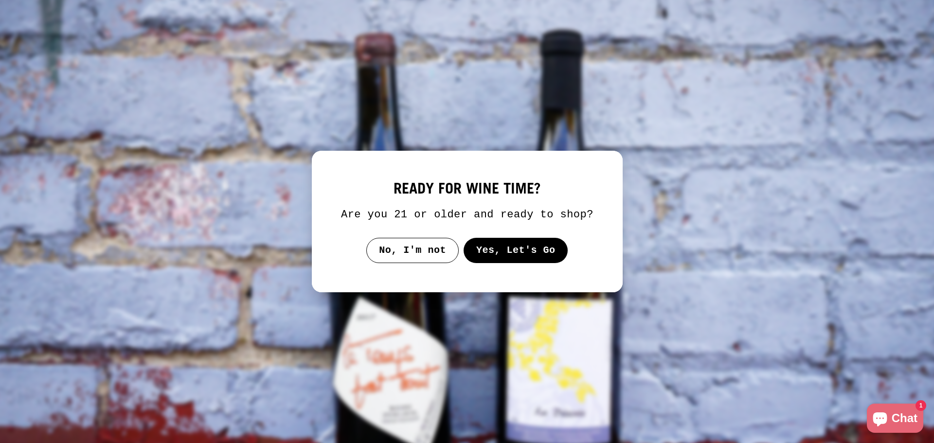
click at [494, 250] on button "Yes, Let's Go" at bounding box center [515, 250] width 105 height 25
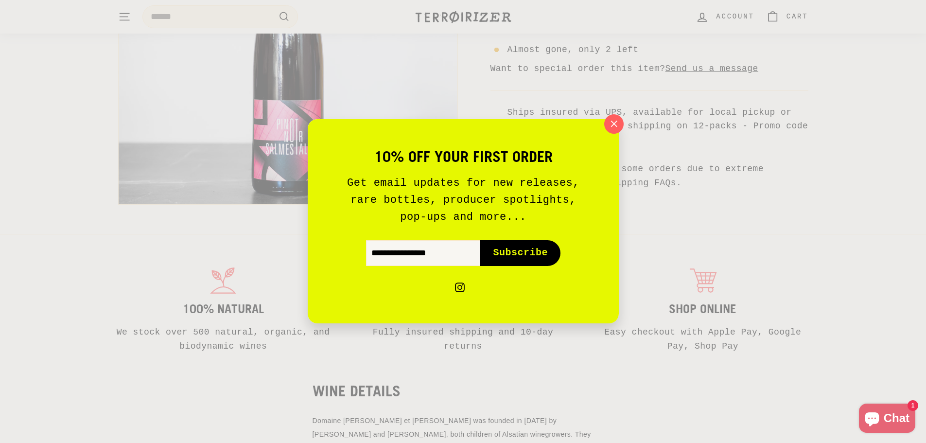
scroll to position [438, 0]
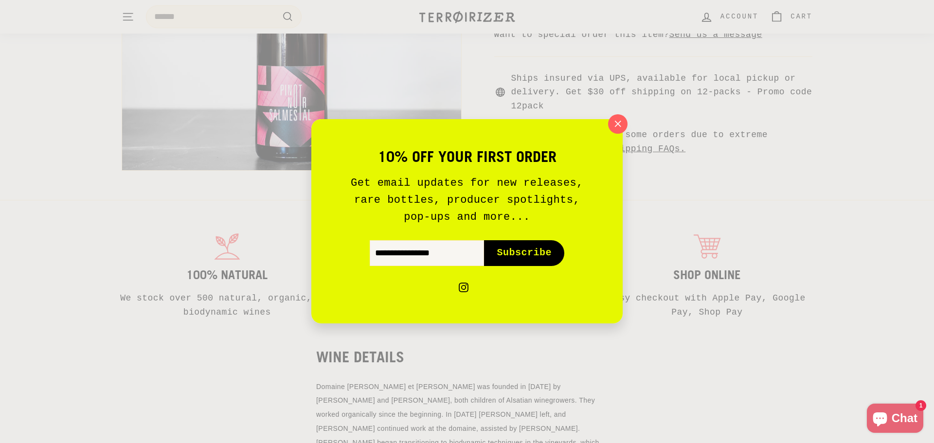
drag, startPoint x: 741, startPoint y: 336, endPoint x: 649, endPoint y: 297, distance: 99.8
click at [741, 336] on div "10% off your first order Get email updates for new releases, rare bottles, prod…" at bounding box center [467, 221] width 934 height 443
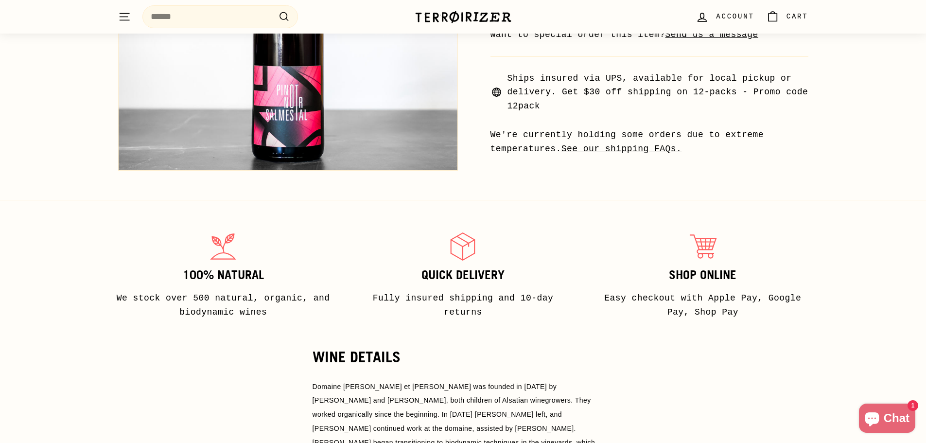
scroll to position [97, 0]
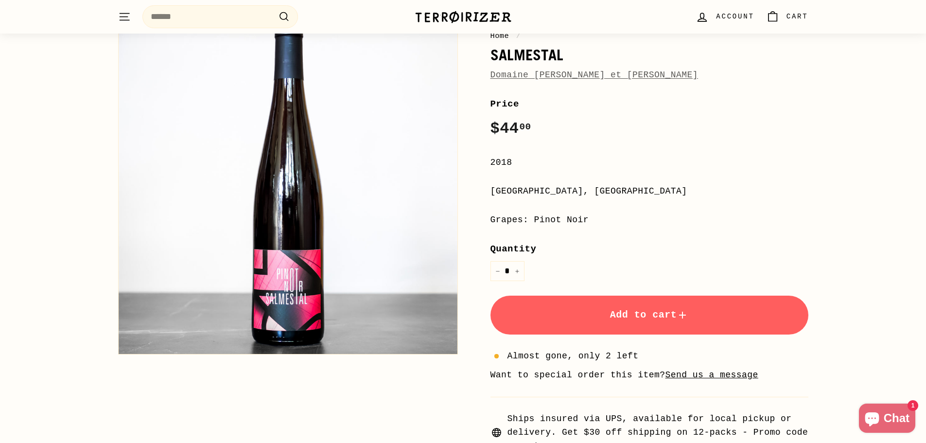
click at [454, 25] on div "Terroirizer" at bounding box center [463, 16] width 97 height 23
click at [454, 14] on img at bounding box center [463, 17] width 97 height 14
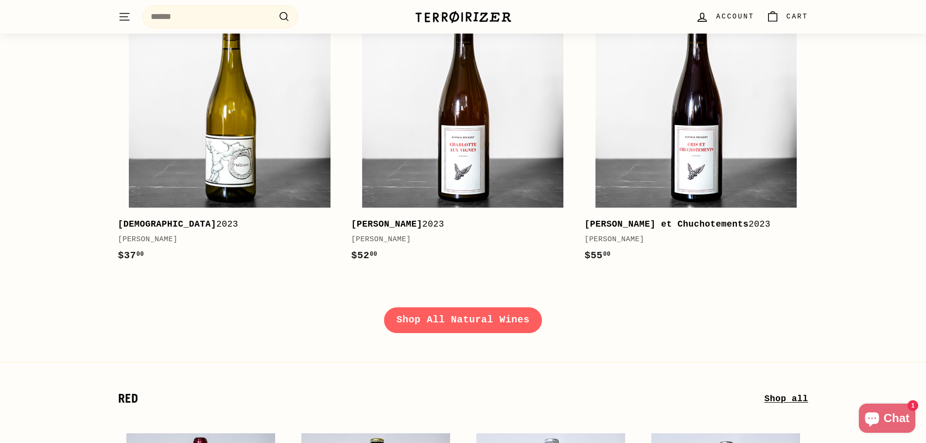
scroll to position [1410, 0]
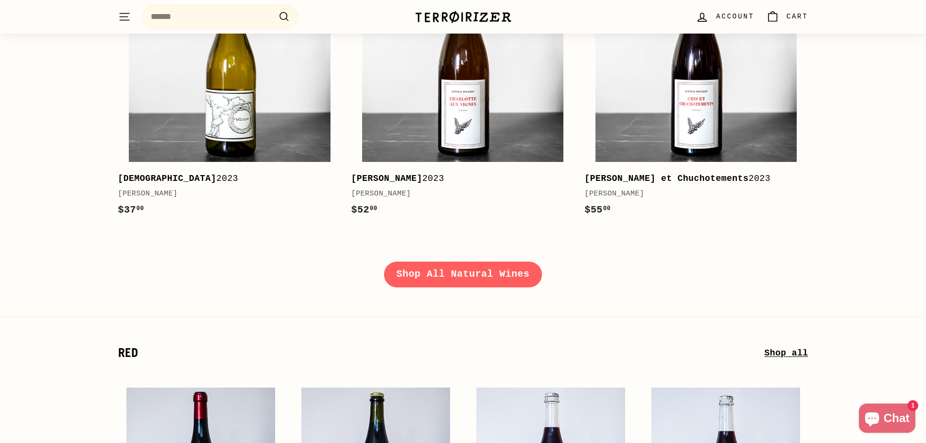
drag, startPoint x: 462, startPoint y: 255, endPoint x: 463, endPoint y: 261, distance: 5.4
click at [460, 265] on link "Shop All Natural Wines" at bounding box center [463, 274] width 159 height 25
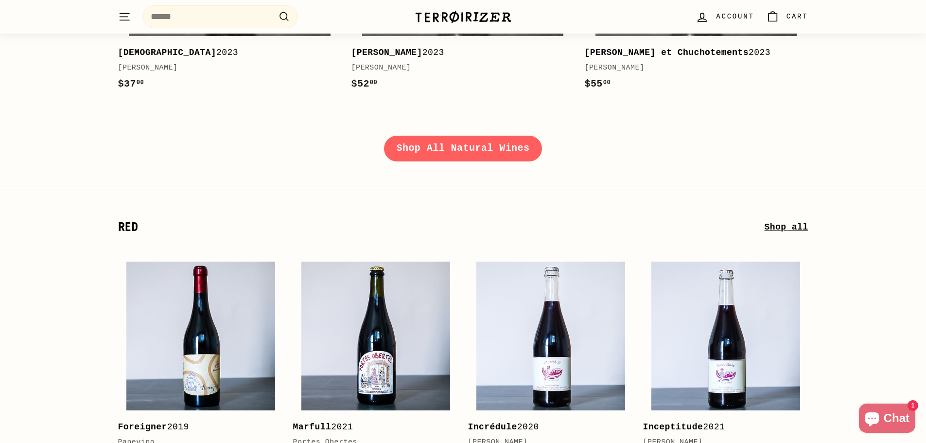
scroll to position [1702, 0]
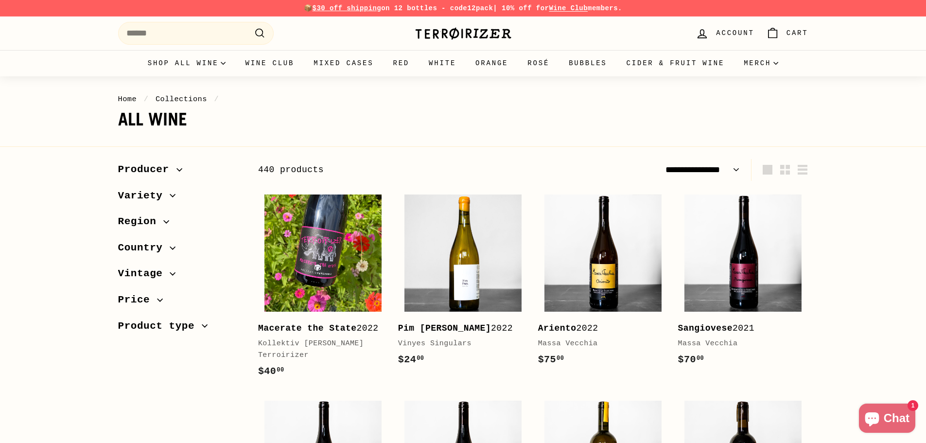
select select "**********"
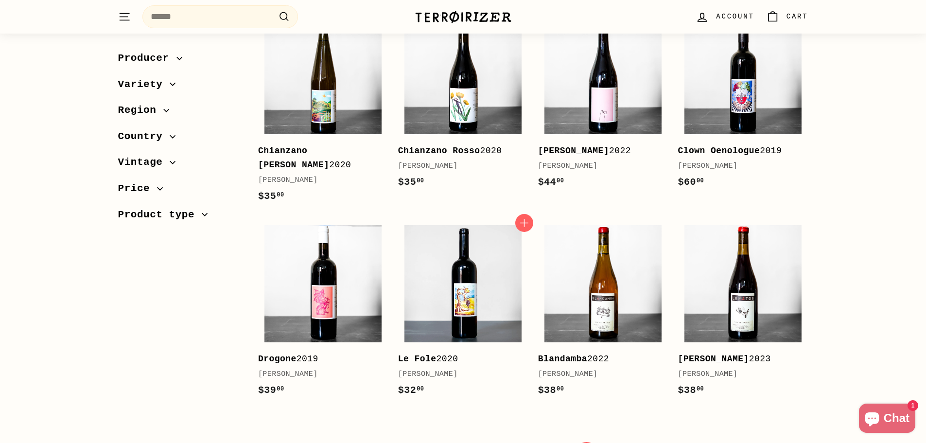
scroll to position [1897, 0]
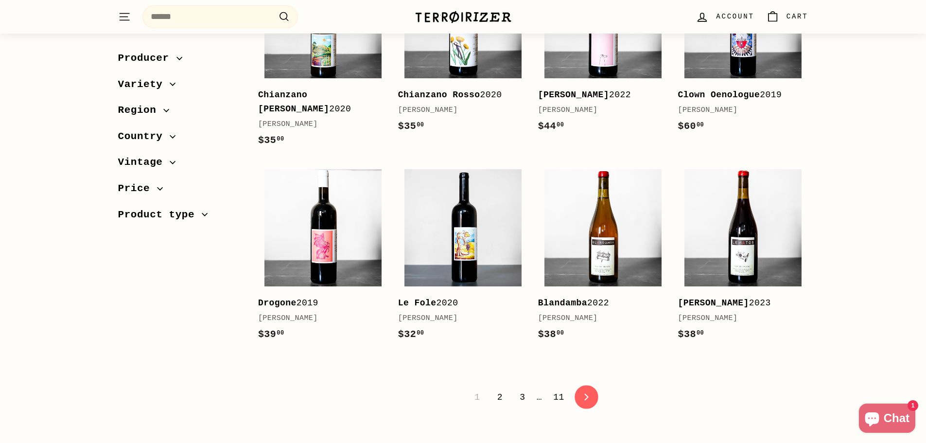
click at [588, 385] on link "icon-chevron Next" at bounding box center [587, 397] width 24 height 24
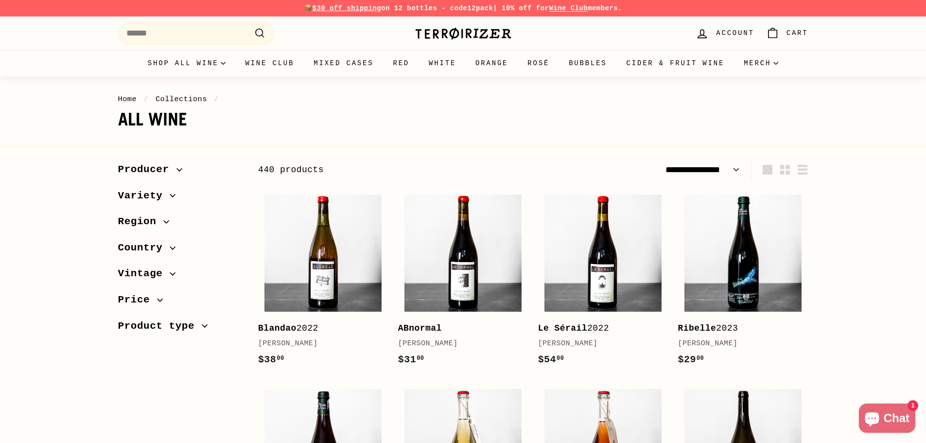
select select "**********"
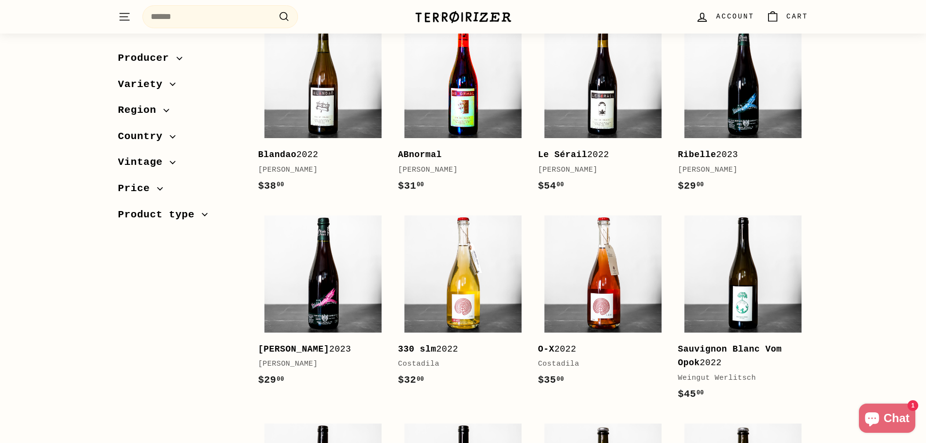
scroll to position [49, 0]
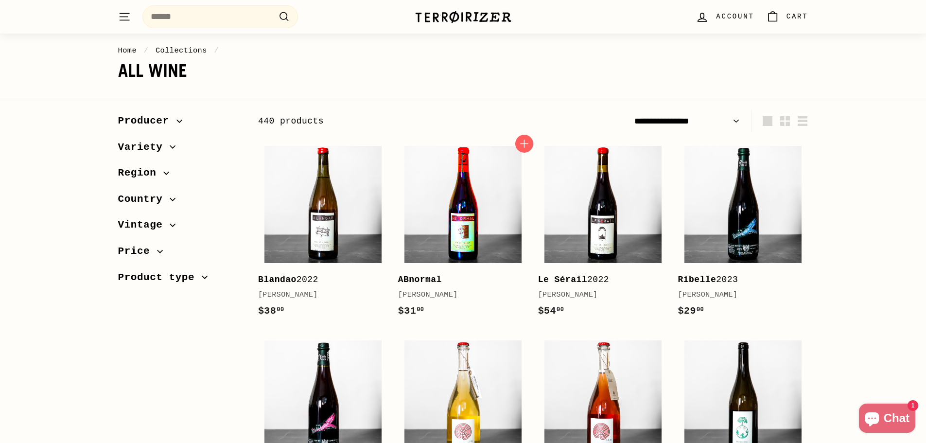
click at [478, 190] on img at bounding box center [463, 204] width 117 height 117
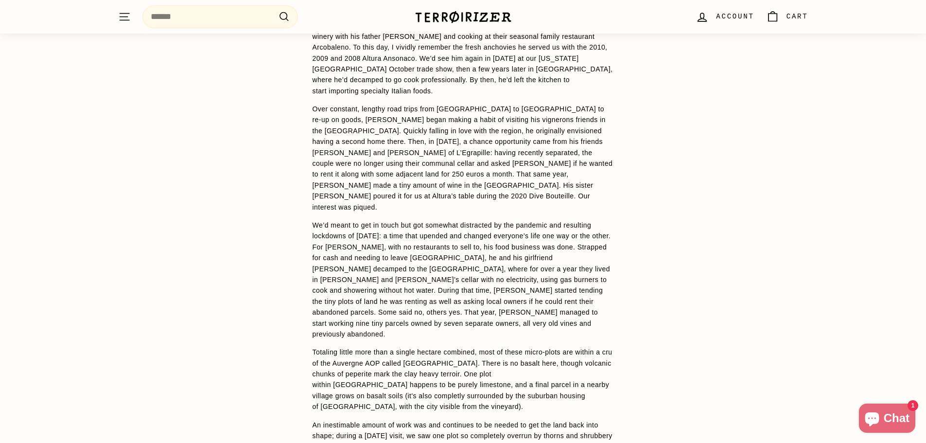
scroll to position [778, 0]
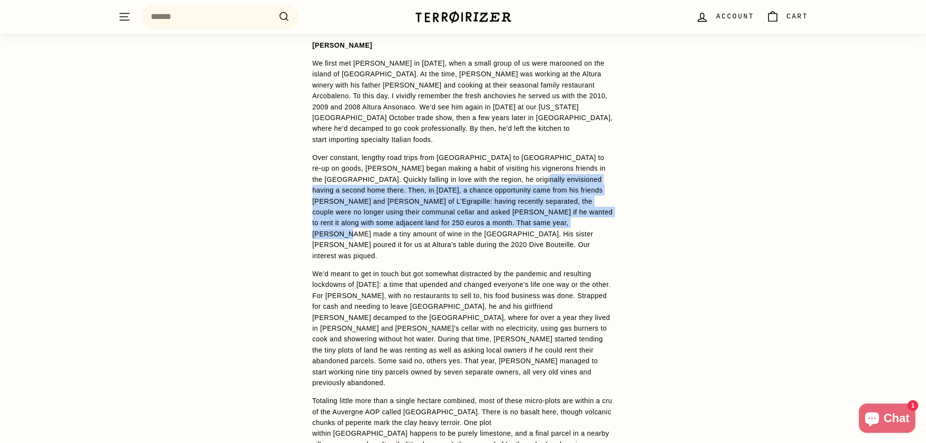
drag, startPoint x: 497, startPoint y: 166, endPoint x: 530, endPoint y: 213, distance: 57.5
click at [530, 213] on p "Over constant, lengthy road trips from [GEOGRAPHIC_DATA] to [GEOGRAPHIC_DATA] t…" at bounding box center [464, 206] width 302 height 109
click at [529, 213] on p "Over constant, lengthy road trips from [GEOGRAPHIC_DATA] to [GEOGRAPHIC_DATA] t…" at bounding box center [464, 206] width 302 height 109
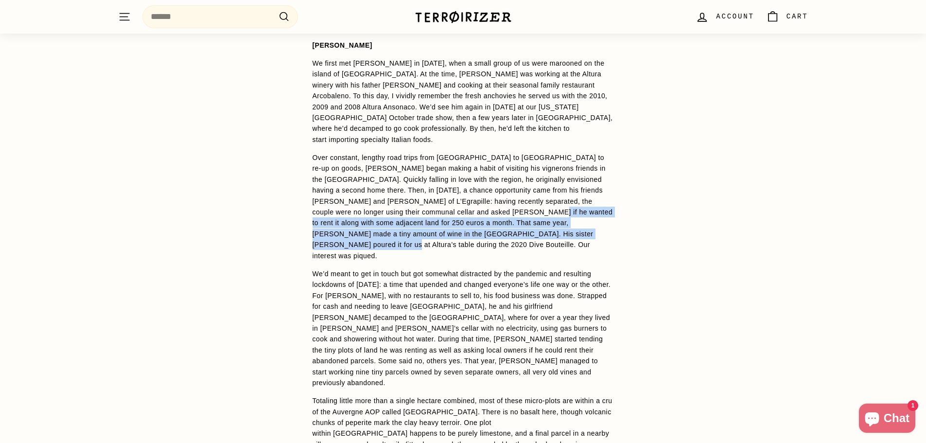
drag, startPoint x: 519, startPoint y: 220, endPoint x: 465, endPoint y: 196, distance: 59.2
click at [469, 198] on p "Over constant, lengthy road trips from [GEOGRAPHIC_DATA] to [GEOGRAPHIC_DATA] t…" at bounding box center [464, 206] width 302 height 109
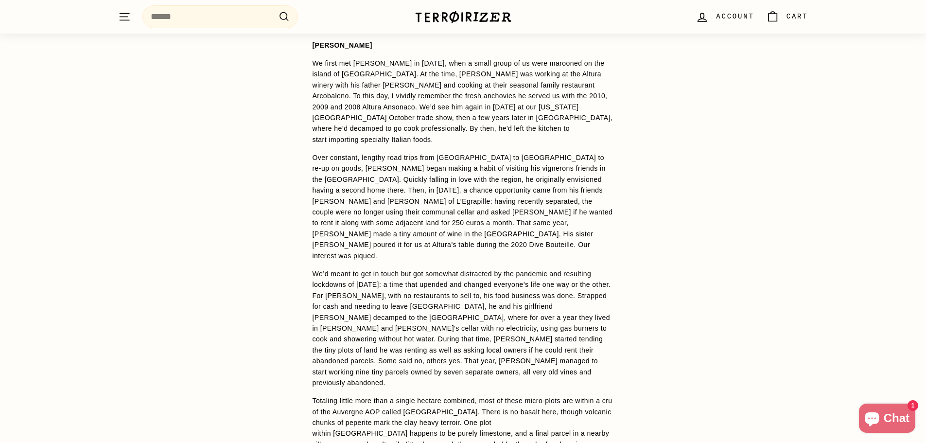
click at [466, 192] on p "Over constant, lengthy road trips from [GEOGRAPHIC_DATA] to [GEOGRAPHIC_DATA] t…" at bounding box center [464, 206] width 302 height 109
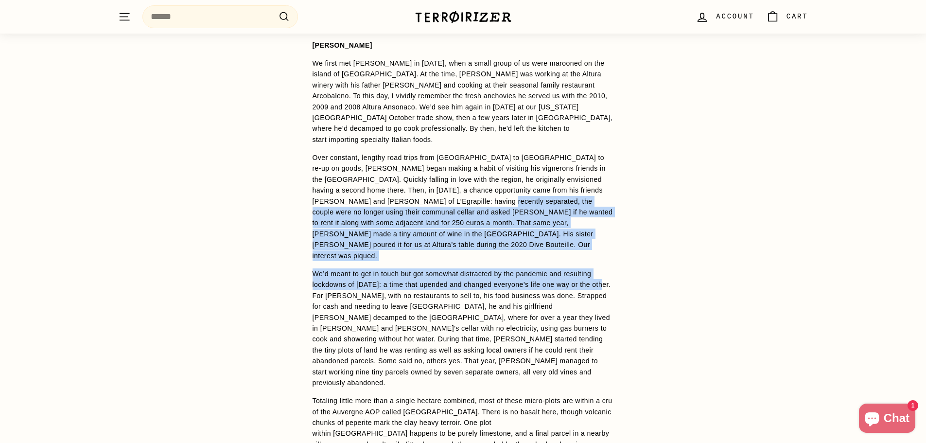
drag, startPoint x: 470, startPoint y: 190, endPoint x: 614, endPoint y: 255, distance: 158.0
click at [614, 255] on div "We first met [PERSON_NAME] in [DATE], when a small group of us were marooned on…" at bounding box center [464, 390] width 302 height 664
click at [602, 268] on p "We’d meant to get in touch but got somewhat distracted by the pandemic and resu…" at bounding box center [464, 328] width 302 height 120
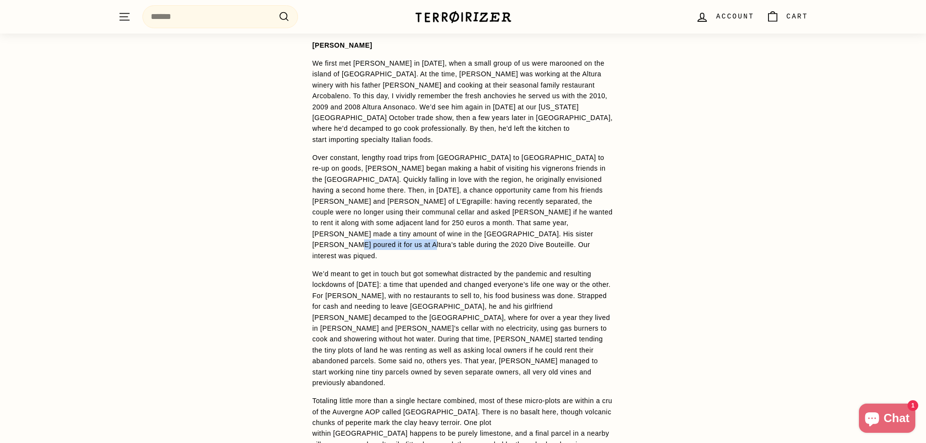
drag, startPoint x: 567, startPoint y: 218, endPoint x: 382, endPoint y: 215, distance: 184.3
click at [411, 219] on p "Over constant, lengthy road trips from [GEOGRAPHIC_DATA] to [GEOGRAPHIC_DATA] t…" at bounding box center [464, 206] width 302 height 109
click at [339, 195] on p "Over constant, lengthy road trips from [GEOGRAPHIC_DATA] to [GEOGRAPHIC_DATA] t…" at bounding box center [464, 206] width 302 height 109
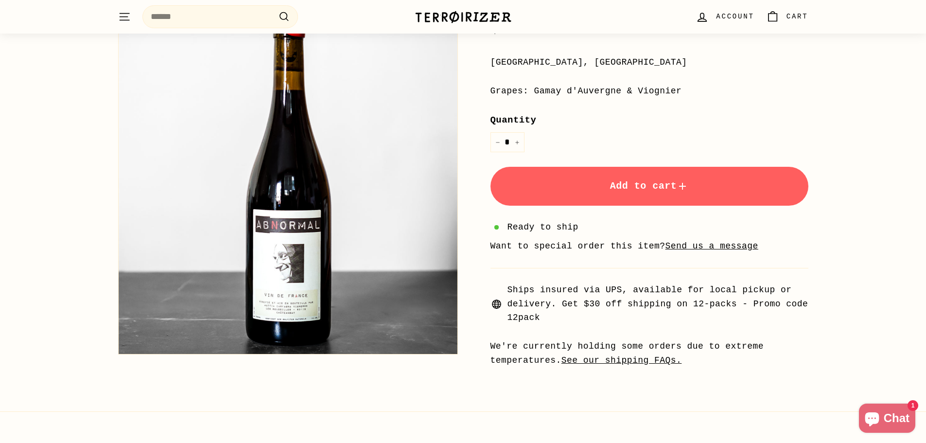
scroll to position [49, 0]
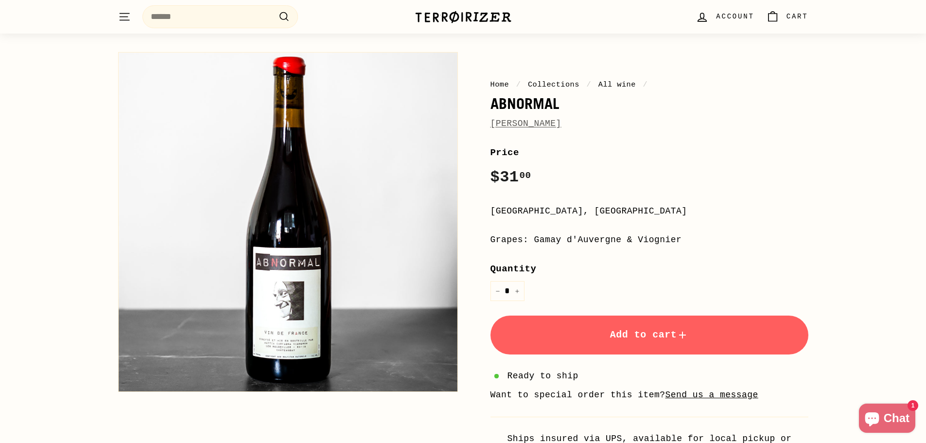
click at [515, 101] on h1 "ABnormal" at bounding box center [650, 103] width 318 height 17
copy h1 "ABnormal"
